Goal: Task Accomplishment & Management: Complete application form

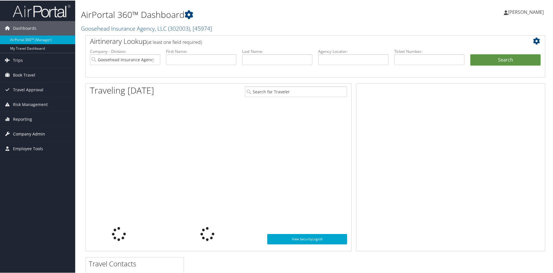
drag, startPoint x: 28, startPoint y: 132, endPoint x: 30, endPoint y: 135, distance: 3.7
click at [28, 132] on span "Company Admin" at bounding box center [29, 133] width 32 height 14
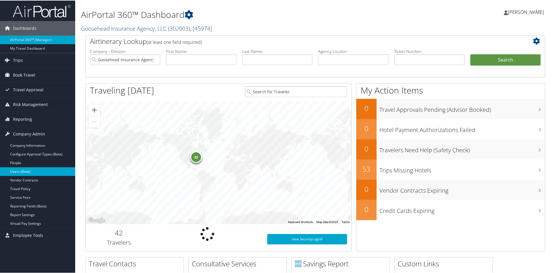
click at [18, 172] on link "Users (Beta)" at bounding box center [37, 171] width 75 height 9
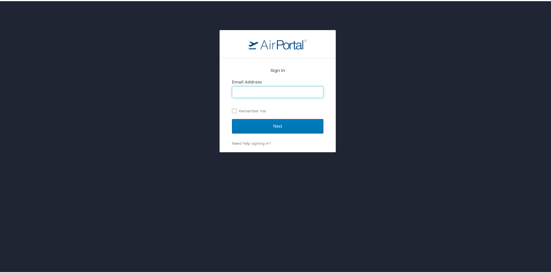
type input "mara.erickson@goosehead.com"
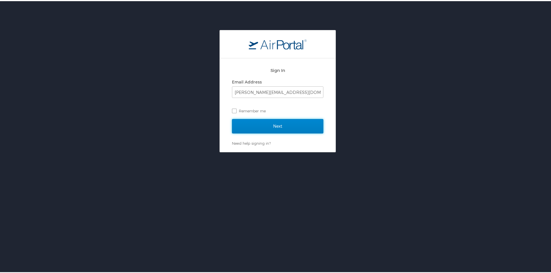
drag, startPoint x: 292, startPoint y: 126, endPoint x: 380, endPoint y: 139, distance: 89.8
click at [292, 126] on input "Next" at bounding box center [277, 125] width 91 height 14
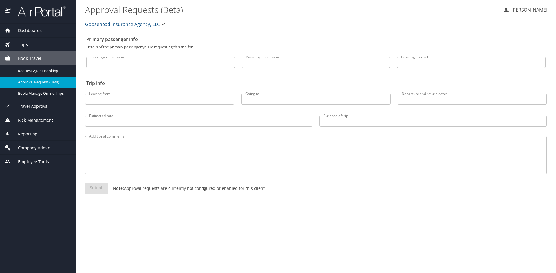
click at [34, 146] on span "Company Admin" at bounding box center [31, 148] width 40 height 6
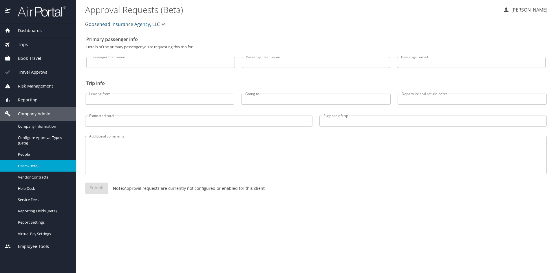
click at [25, 165] on span "Users (Beta)" at bounding box center [43, 165] width 51 height 5
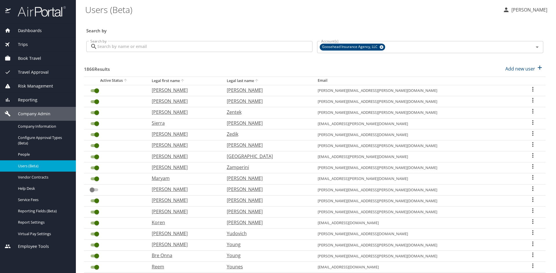
click at [171, 46] on input "Search by" at bounding box center [204, 46] width 215 height 11
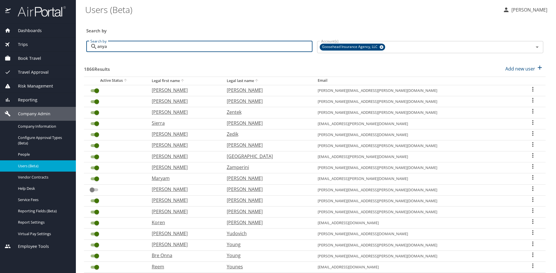
type input "anya"
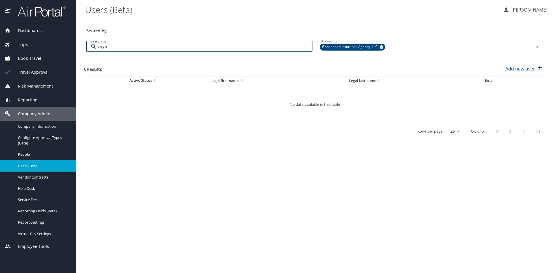
click at [527, 67] on p "Add new user" at bounding box center [520, 68] width 30 height 7
select select "US"
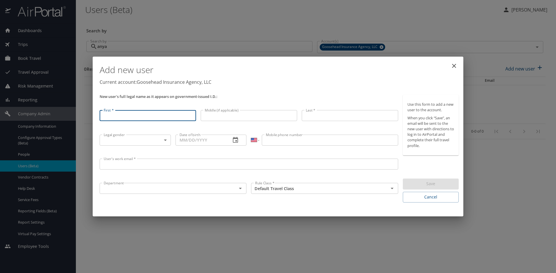
click at [117, 165] on input "User's work email *" at bounding box center [249, 164] width 298 height 11
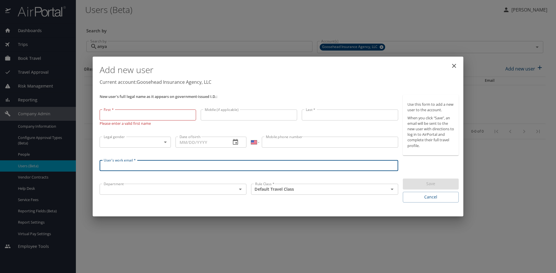
paste input "[EMAIL_ADDRESS][DOMAIN_NAME]"
type input "[EMAIL_ADDRESS][DOMAIN_NAME]"
click at [141, 116] on input "First *" at bounding box center [148, 115] width 96 height 11
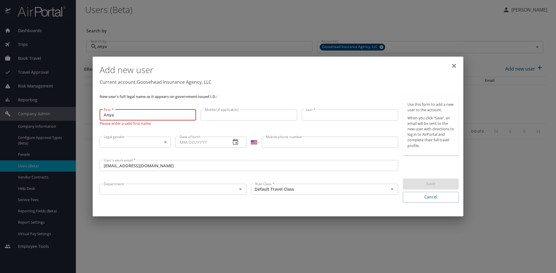
type input "Anya"
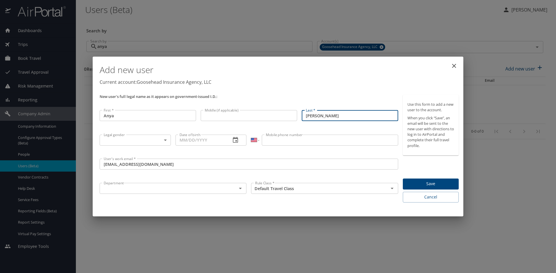
type input "[PERSON_NAME]"
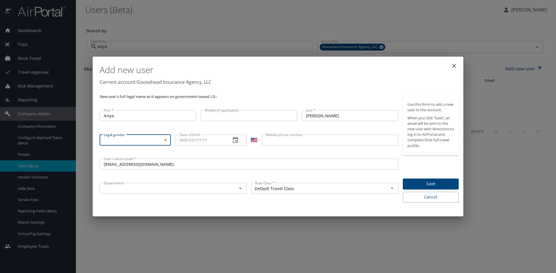
click at [135, 137] on body "Dashboards AirPortal 360™ Manager My Travel Dashboard Trips Airtinerary® Lookup…" at bounding box center [278, 136] width 556 height 273
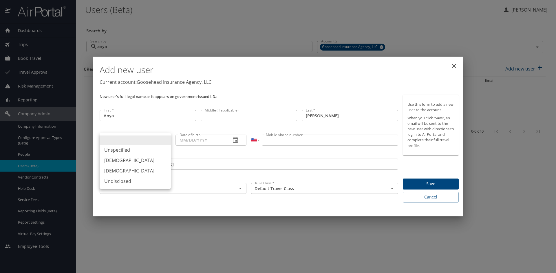
click at [117, 171] on li "[DEMOGRAPHIC_DATA]" at bounding box center [135, 171] width 71 height 10
type input "[DEMOGRAPHIC_DATA]"
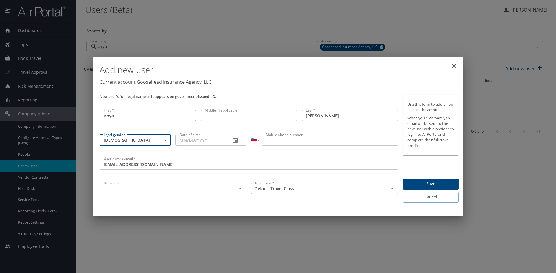
click at [179, 139] on input "Date of birth" at bounding box center [200, 140] width 51 height 11
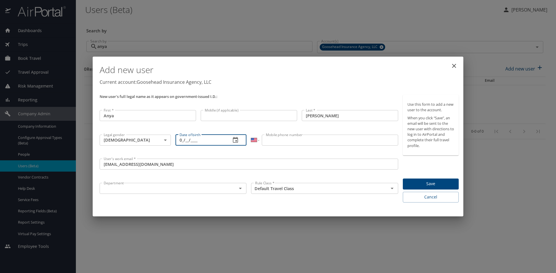
paste input "3/61/994"
click at [186, 140] on input "03/61/994_" at bounding box center [200, 140] width 51 height 11
type input "[DATE]"
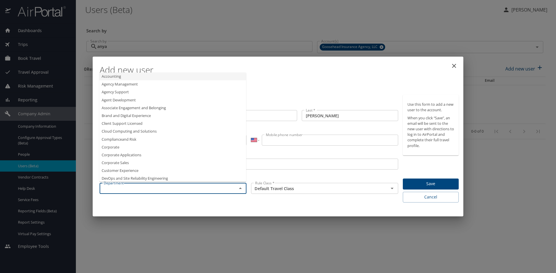
click at [185, 185] on input "text" at bounding box center [164, 189] width 126 height 8
click at [135, 138] on li "Enterprise Transformation" at bounding box center [172, 137] width 147 height 8
type input "Enterprise Transformation"
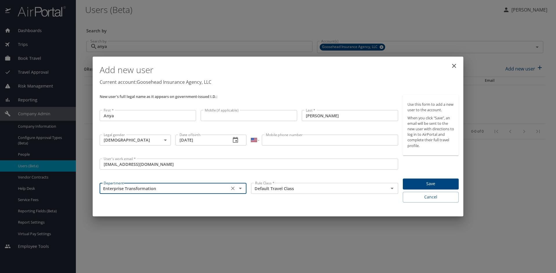
click at [308, 206] on div "Add new user Current account: Goosehead Insurance Agency, LLC New user's full l…" at bounding box center [278, 137] width 370 height 160
click at [333, 139] on input "Mobile phone number" at bounding box center [330, 140] width 136 height 11
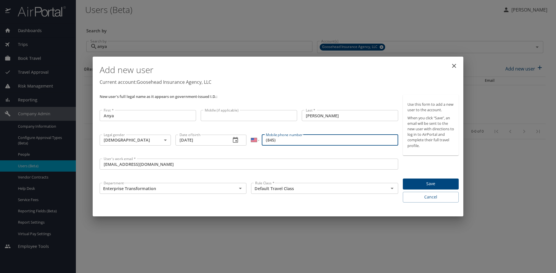
paste input "505-8740"
type input "[PHONE_NUMBER]"
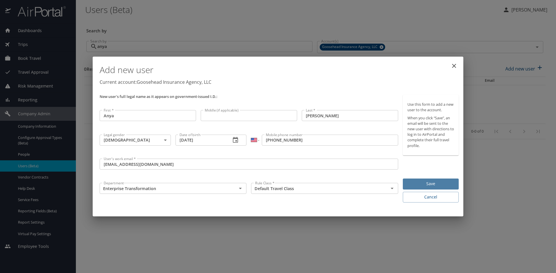
click at [432, 184] on span "Save" at bounding box center [430, 184] width 47 height 7
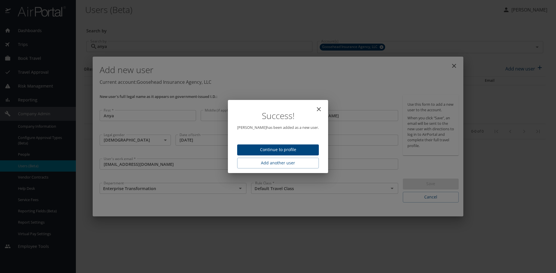
click at [275, 149] on span "Continue to profile" at bounding box center [278, 149] width 72 height 7
select select "US"
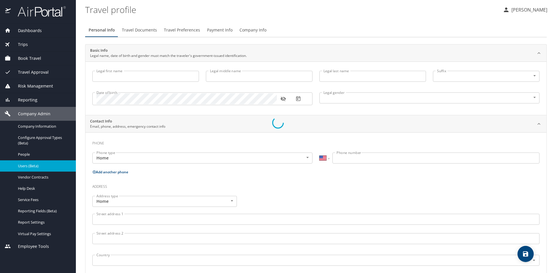
type input "Anya"
type input "[PERSON_NAME]"
type input "[DEMOGRAPHIC_DATA]"
select select "US"
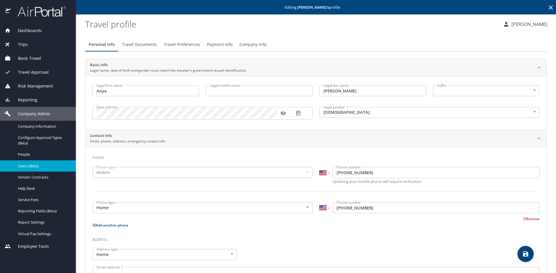
click at [256, 47] on span "Company Info" at bounding box center [252, 44] width 27 height 7
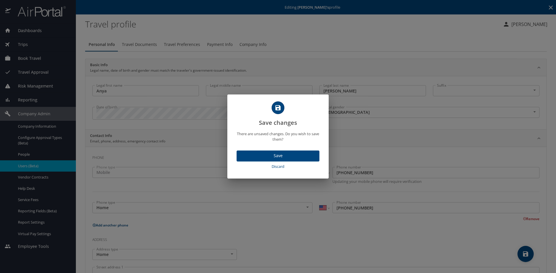
click at [279, 166] on span "Discard" at bounding box center [278, 166] width 78 height 7
